Goal: Transaction & Acquisition: Purchase product/service

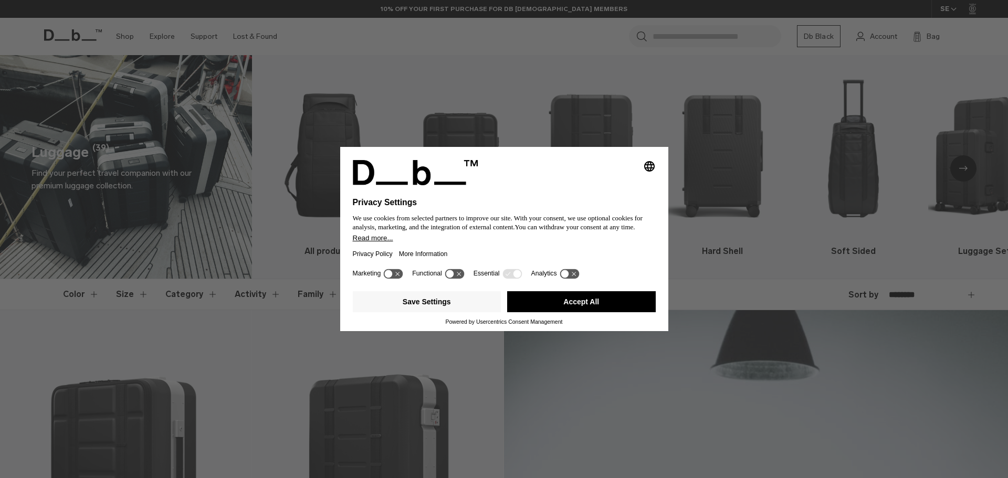
click at [589, 300] on button "Accept All" at bounding box center [581, 301] width 149 height 21
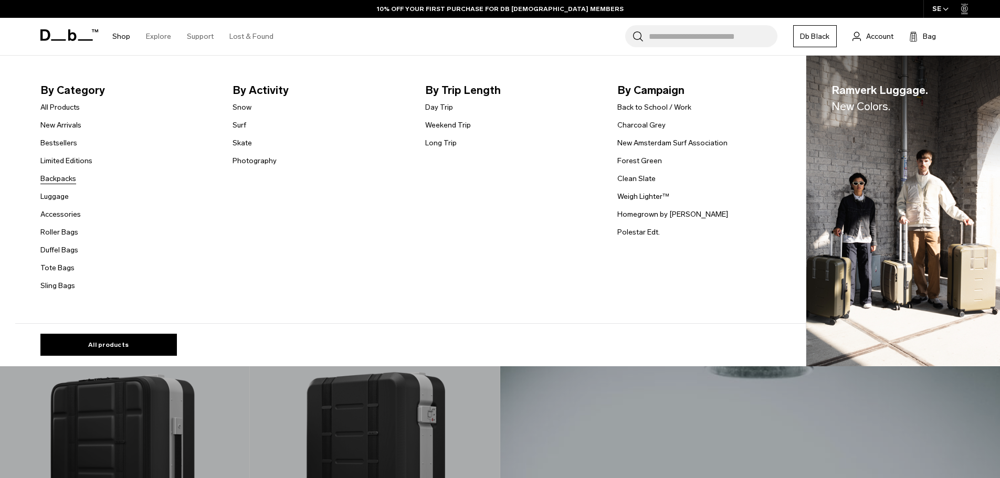
click at [70, 179] on link "Backpacks" at bounding box center [58, 178] width 36 height 11
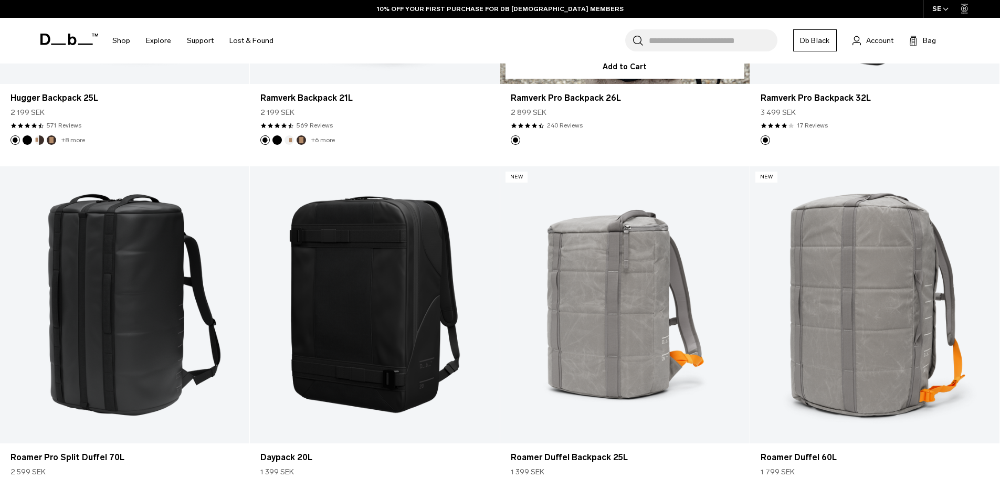
scroll to position [1679, 0]
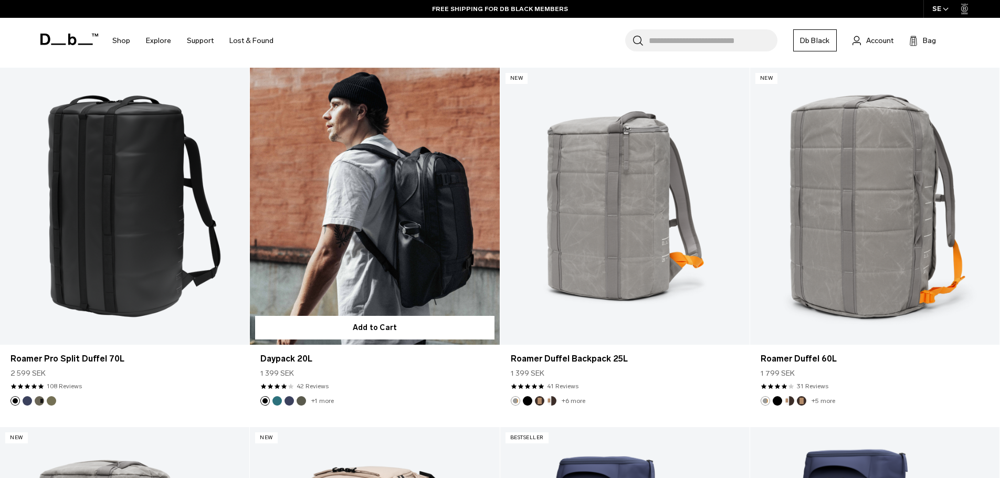
click at [409, 195] on link "Daypack 20L" at bounding box center [374, 206] width 249 height 277
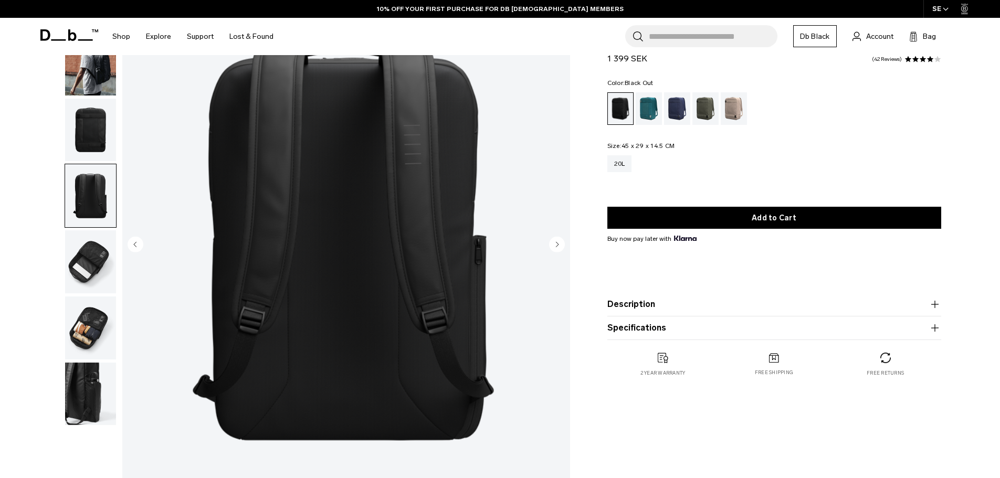
click at [90, 229] on ul at bounding box center [91, 196] width 52 height 460
click at [92, 246] on img "button" at bounding box center [90, 261] width 51 height 63
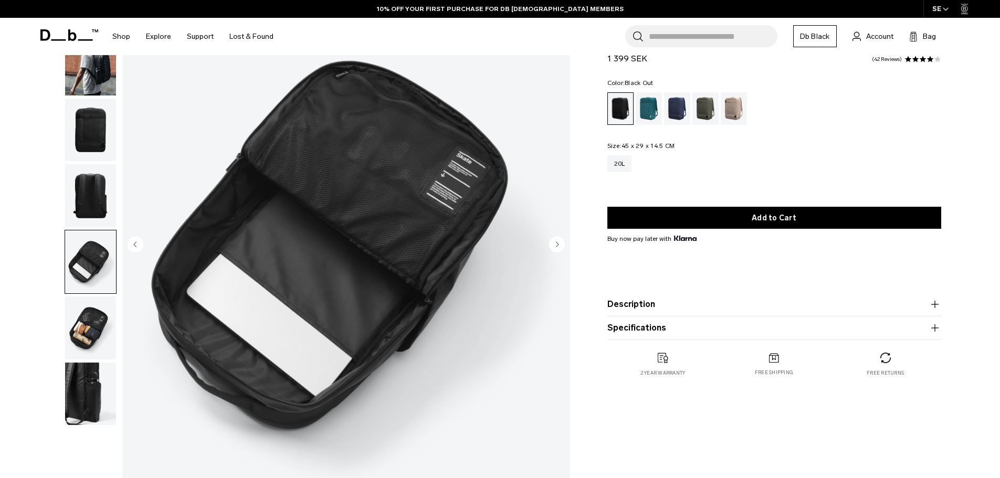
click at [79, 324] on img "button" at bounding box center [90, 328] width 51 height 63
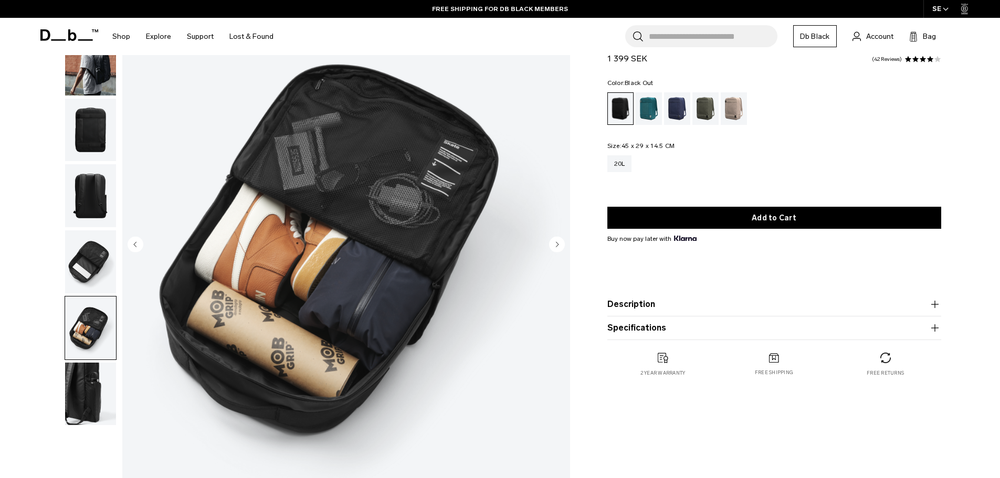
click at [85, 387] on img "button" at bounding box center [90, 394] width 51 height 63
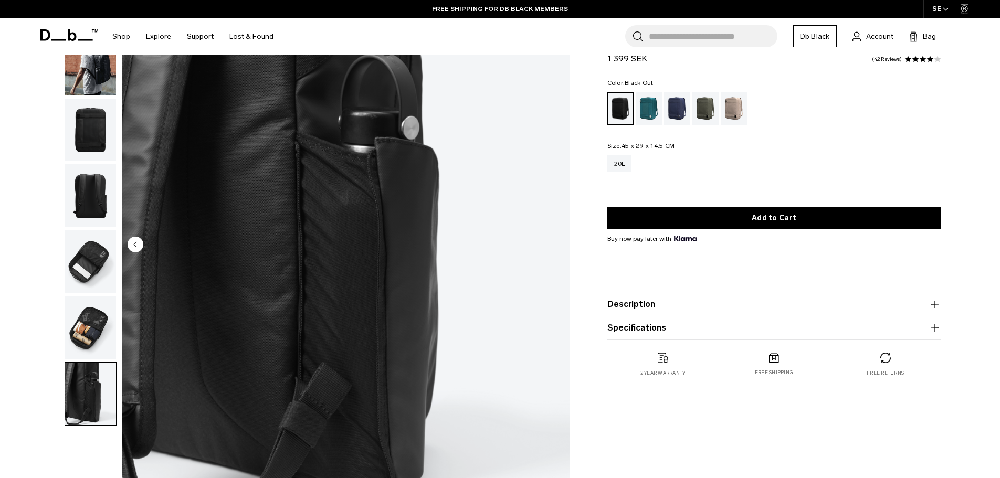
click at [91, 334] on img "button" at bounding box center [90, 328] width 51 height 63
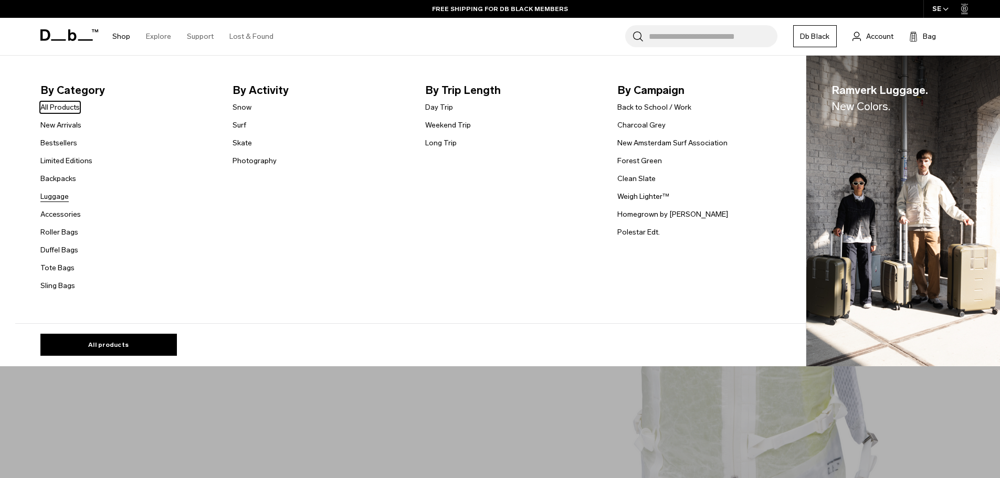
click at [69, 194] on link "Luggage" at bounding box center [54, 196] width 28 height 11
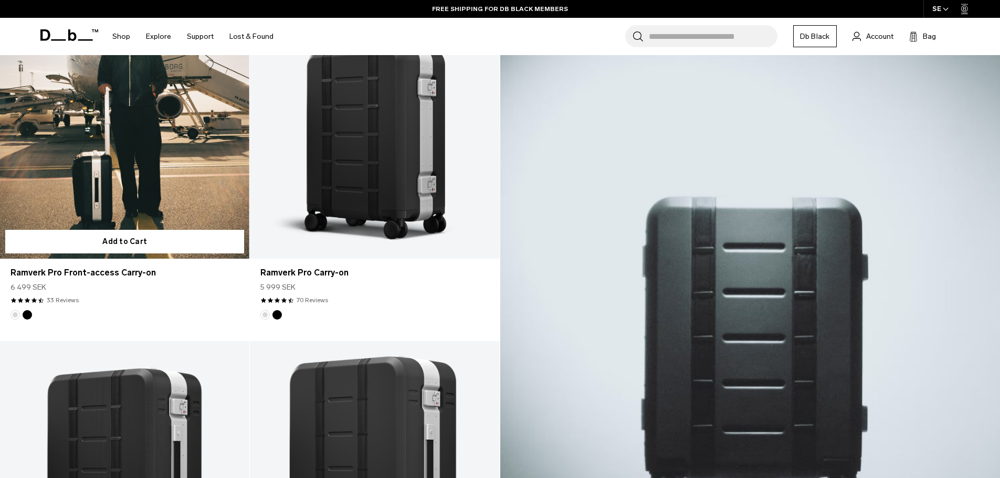
click at [159, 283] on article "Add to Cart Ramverk Pro Front-access [GEOGRAPHIC_DATA] 6 499 SEK 4.4 star ratin…" at bounding box center [125, 162] width 250 height 360
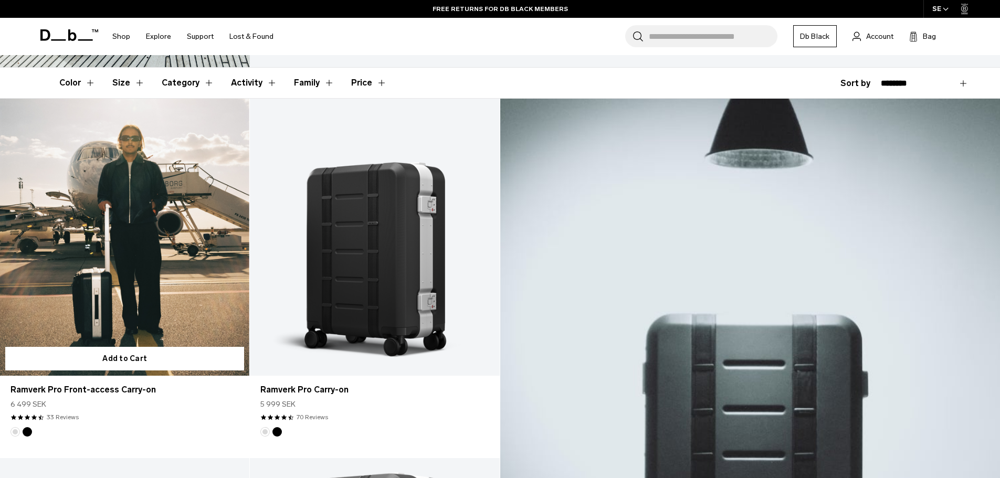
click at [160, 218] on link "Ramverk Pro Front-access Carry-on" at bounding box center [124, 237] width 249 height 277
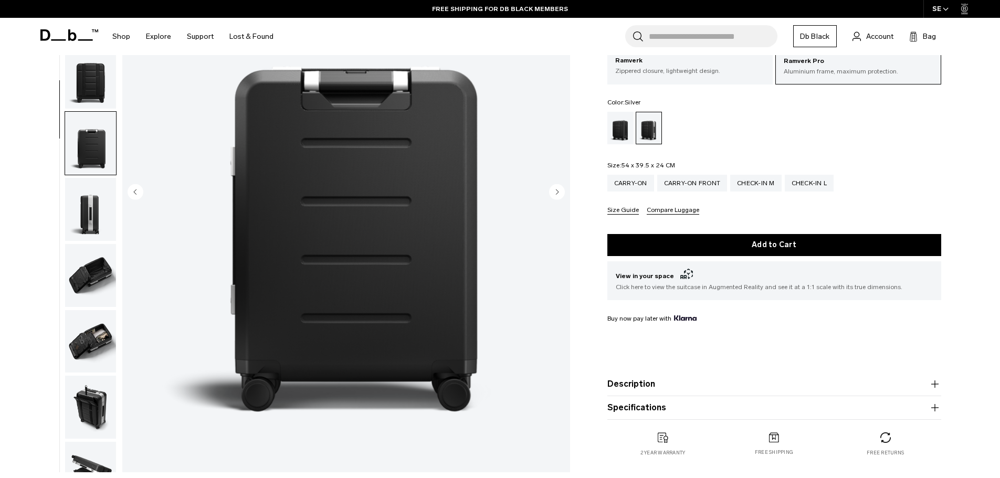
scroll to position [99, 0]
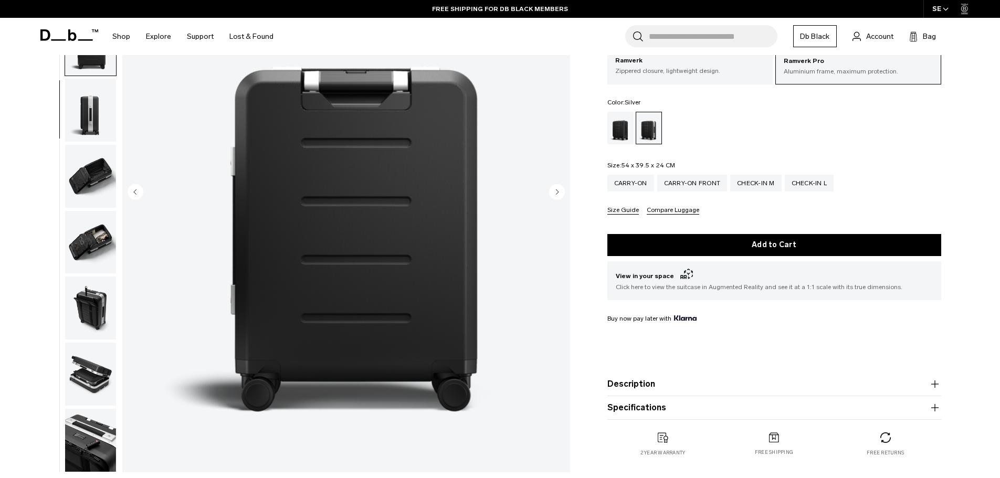
click at [93, 185] on img "button" at bounding box center [90, 176] width 51 height 63
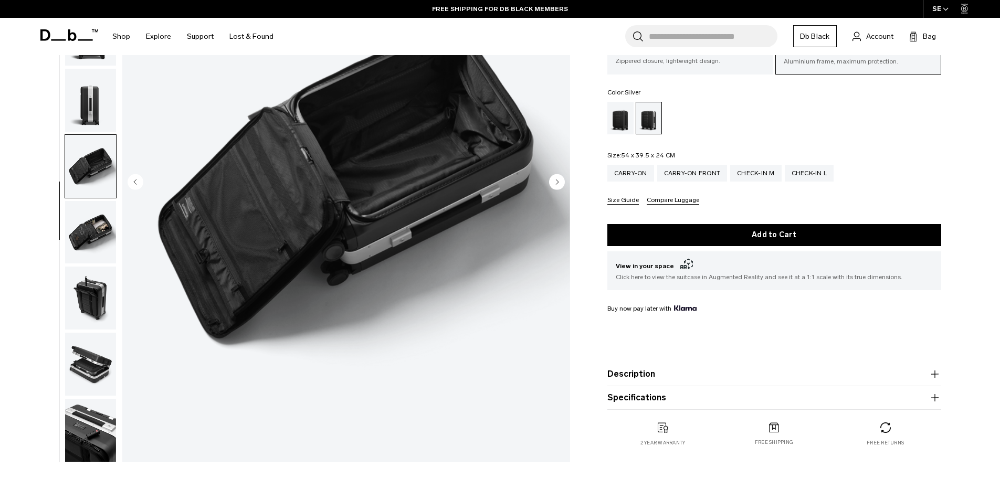
scroll to position [178, 0]
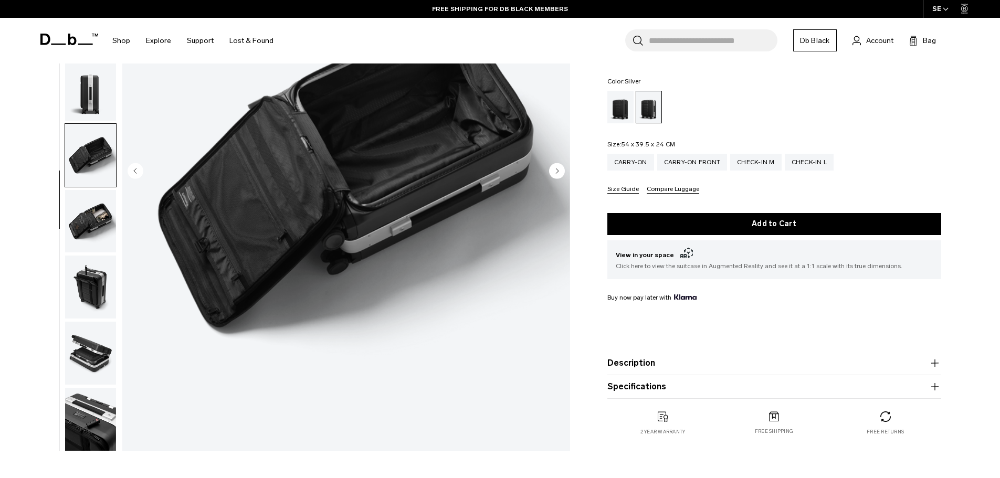
click at [104, 226] on img "button" at bounding box center [90, 221] width 51 height 63
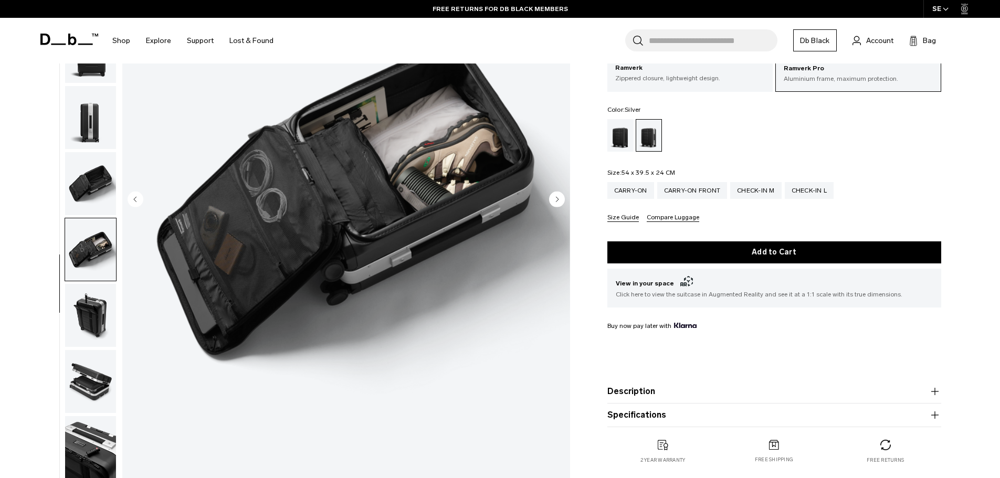
scroll to position [126, 0]
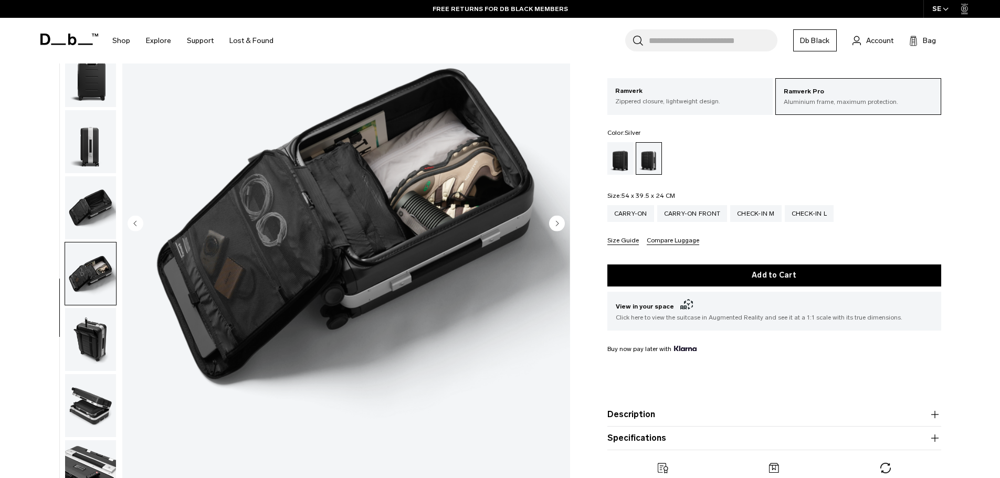
click at [101, 328] on img "button" at bounding box center [90, 339] width 51 height 63
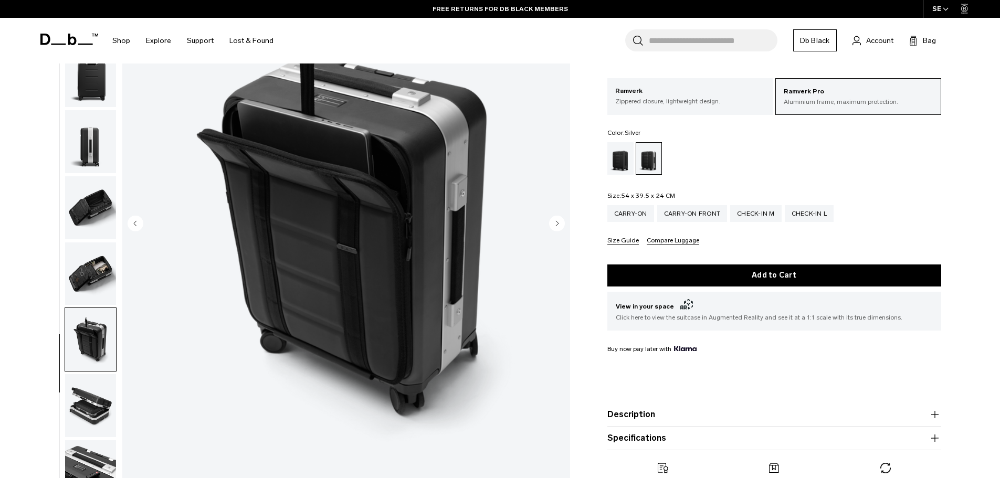
click at [87, 402] on img "button" at bounding box center [90, 405] width 51 height 63
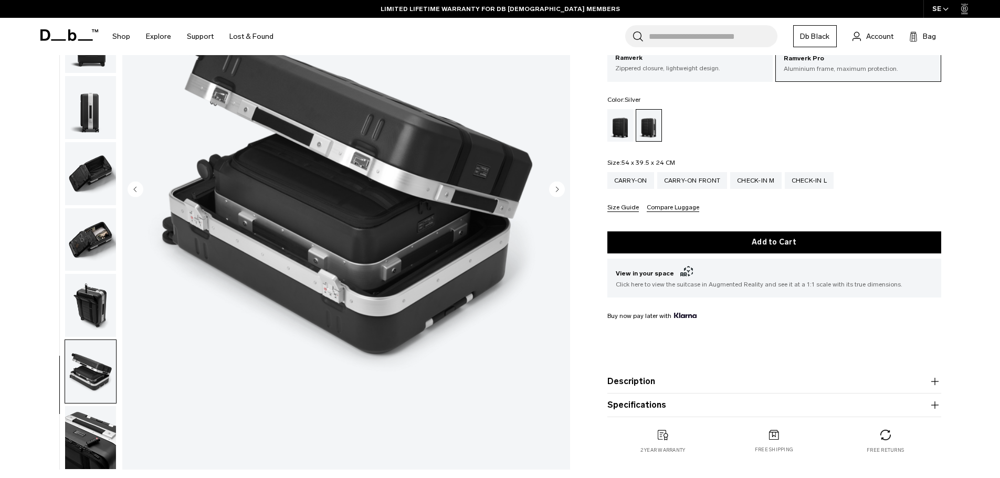
scroll to position [178, 0]
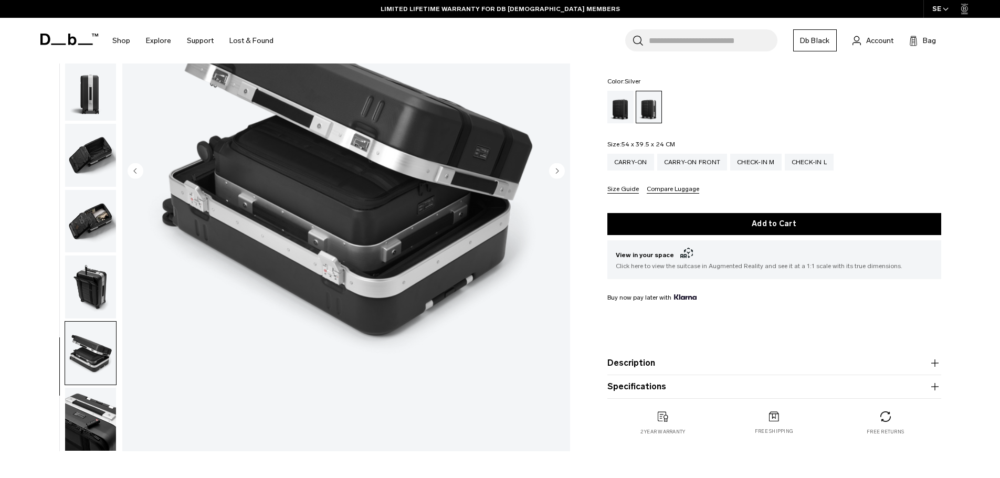
click at [101, 407] on img "button" at bounding box center [90, 419] width 51 height 63
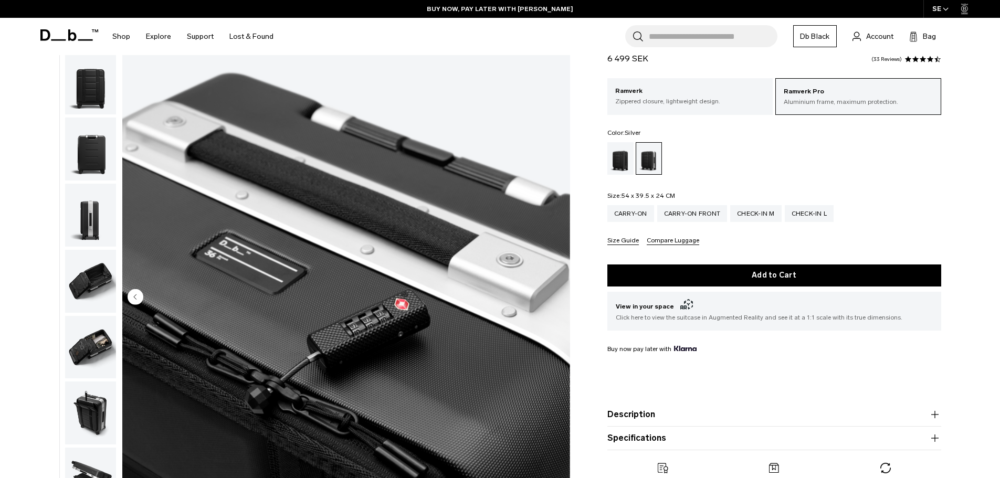
scroll to position [0, 0]
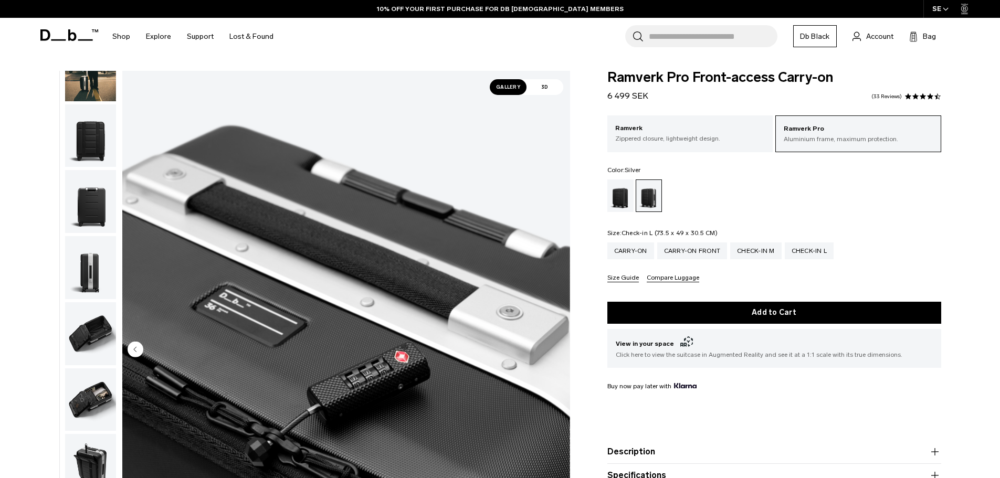
drag, startPoint x: 822, startPoint y: 252, endPoint x: 684, endPoint y: 260, distance: 137.7
click at [822, 252] on div "Check-in L" at bounding box center [809, 250] width 49 height 17
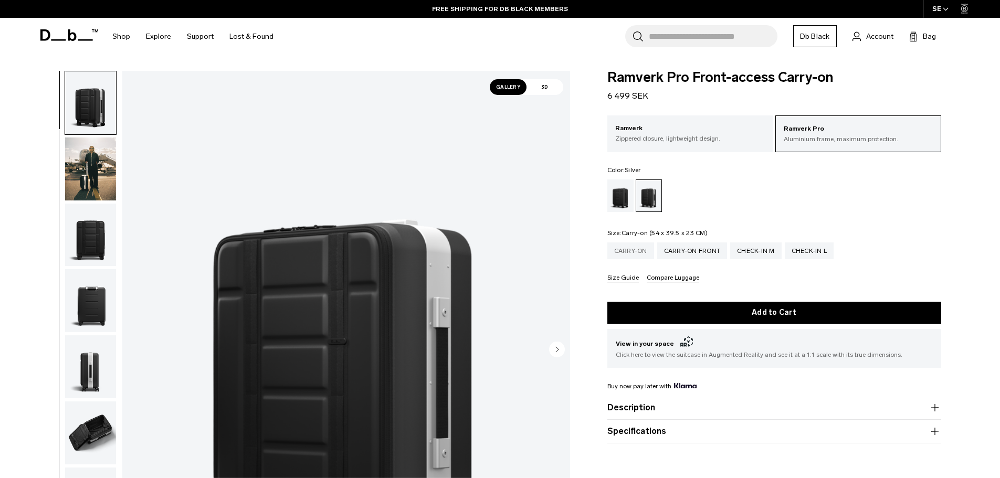
click at [638, 255] on div "Carry-on" at bounding box center [630, 250] width 47 height 17
